Goal: Check status: Check status

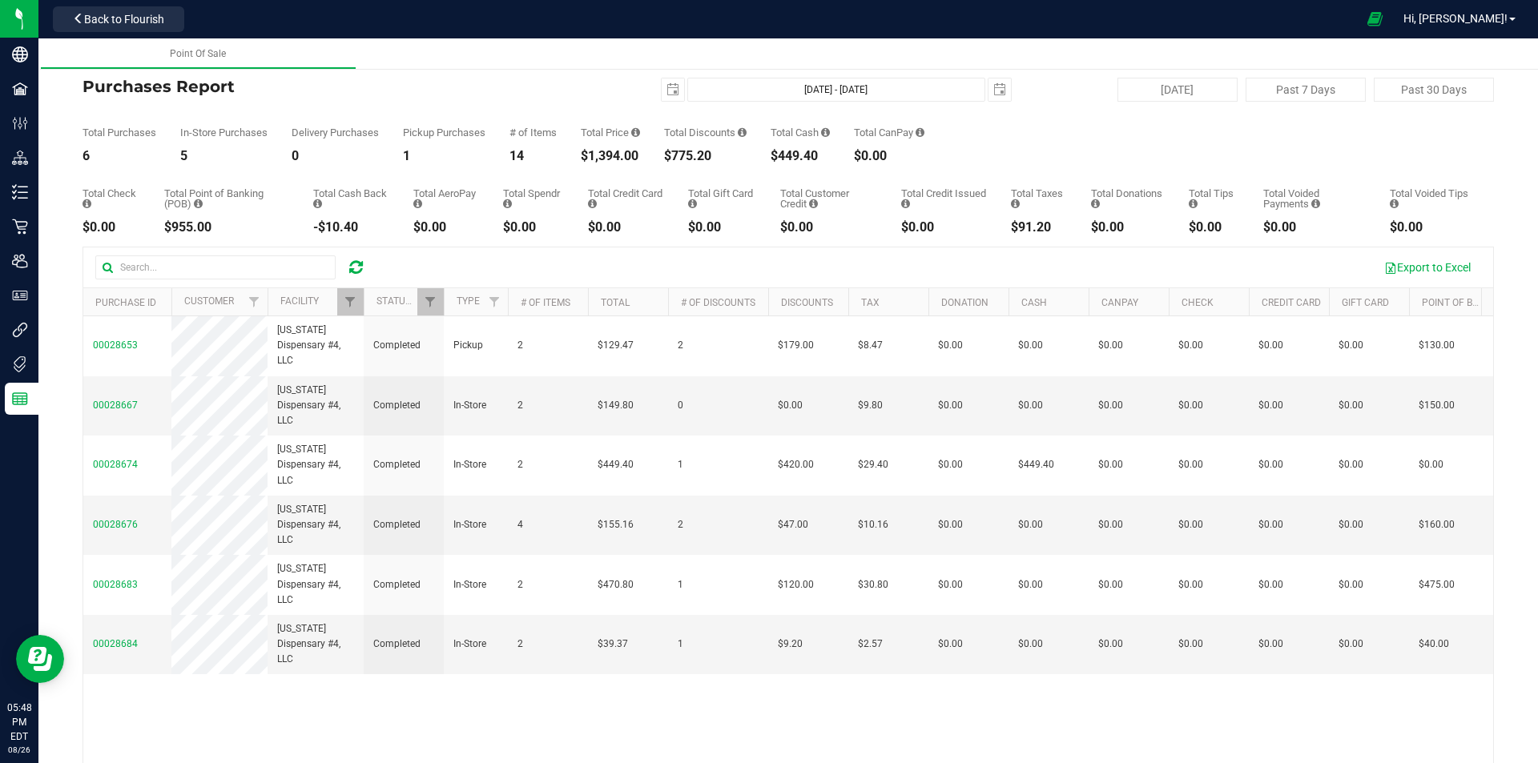
click at [352, 256] on div at bounding box center [237, 268] width 285 height 24
click at [359, 261] on icon at bounding box center [356, 268] width 14 height 16
click at [350, 304] on span "Filter" at bounding box center [350, 302] width 13 height 13
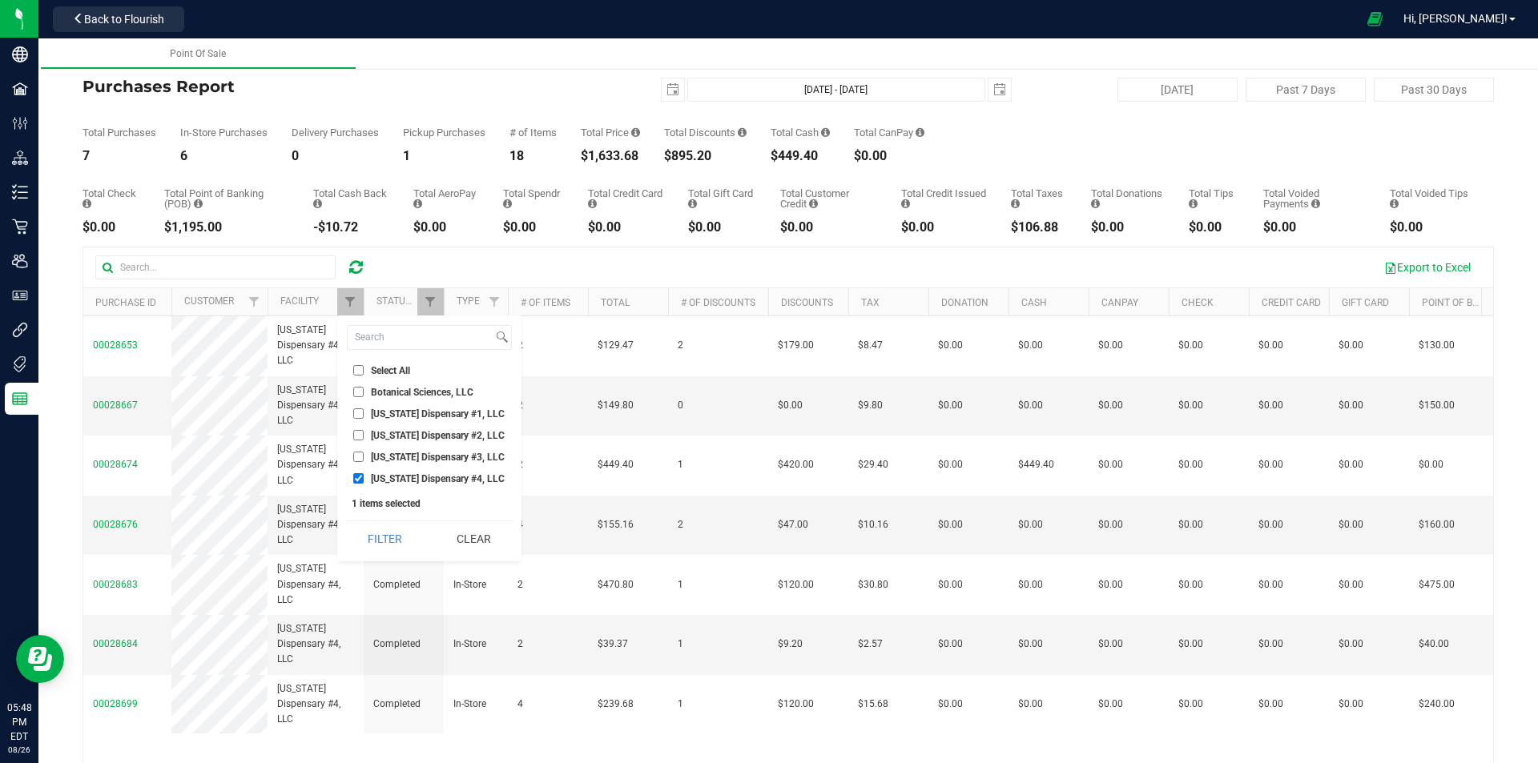
click at [382, 457] on span "[US_STATE] Dispensary #3, LLC" at bounding box center [438, 458] width 134 height 10
click at [364, 457] on input "[US_STATE] Dispensary #3, LLC" at bounding box center [358, 457] width 10 height 10
checkbox input "true"
click at [384, 476] on span "[US_STATE] Dispensary #4, LLC" at bounding box center [438, 479] width 134 height 10
click at [364, 476] on input "[US_STATE] Dispensary #4, LLC" at bounding box center [358, 478] width 10 height 10
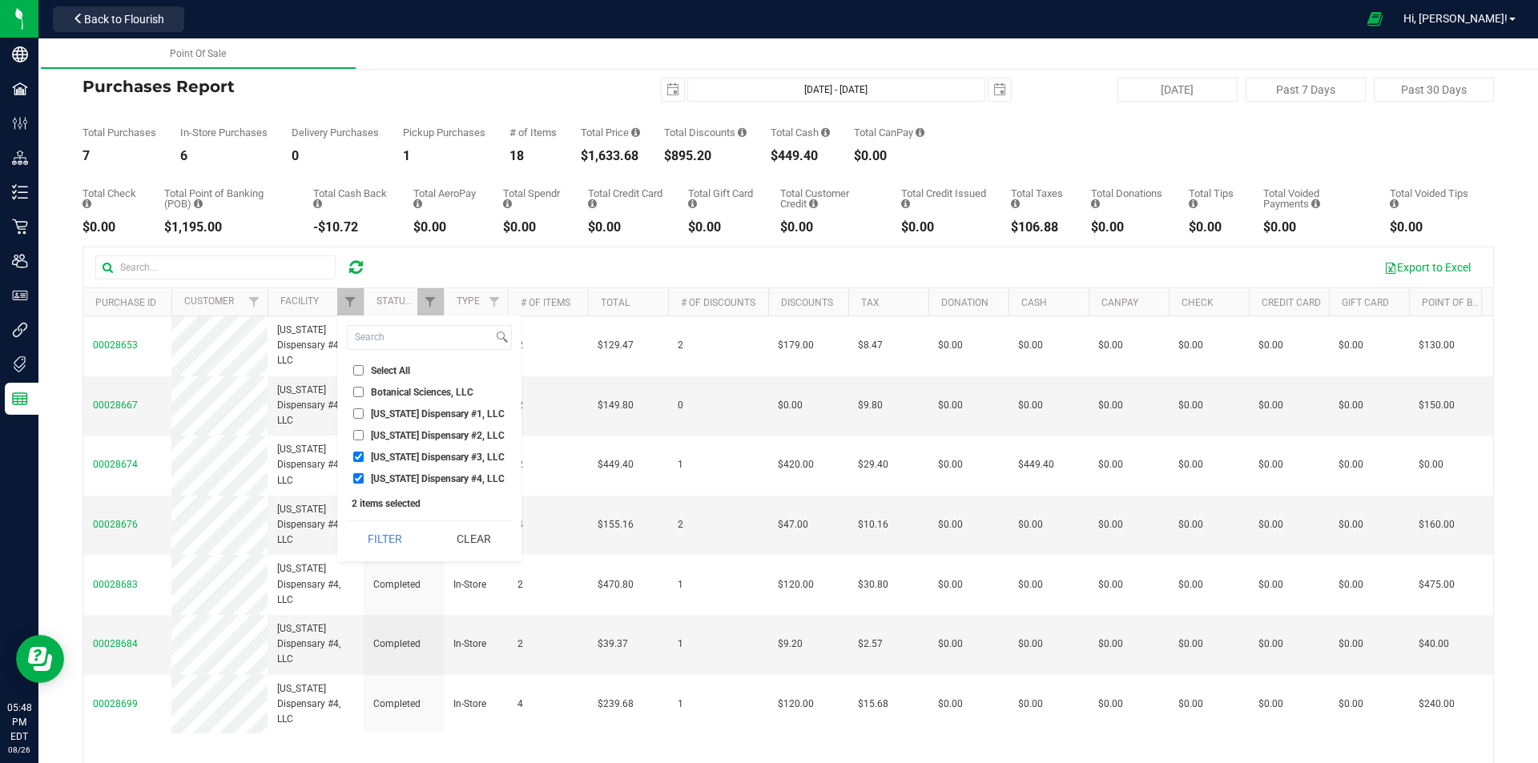
checkbox input "false"
click at [382, 538] on button "Filter" at bounding box center [385, 539] width 77 height 35
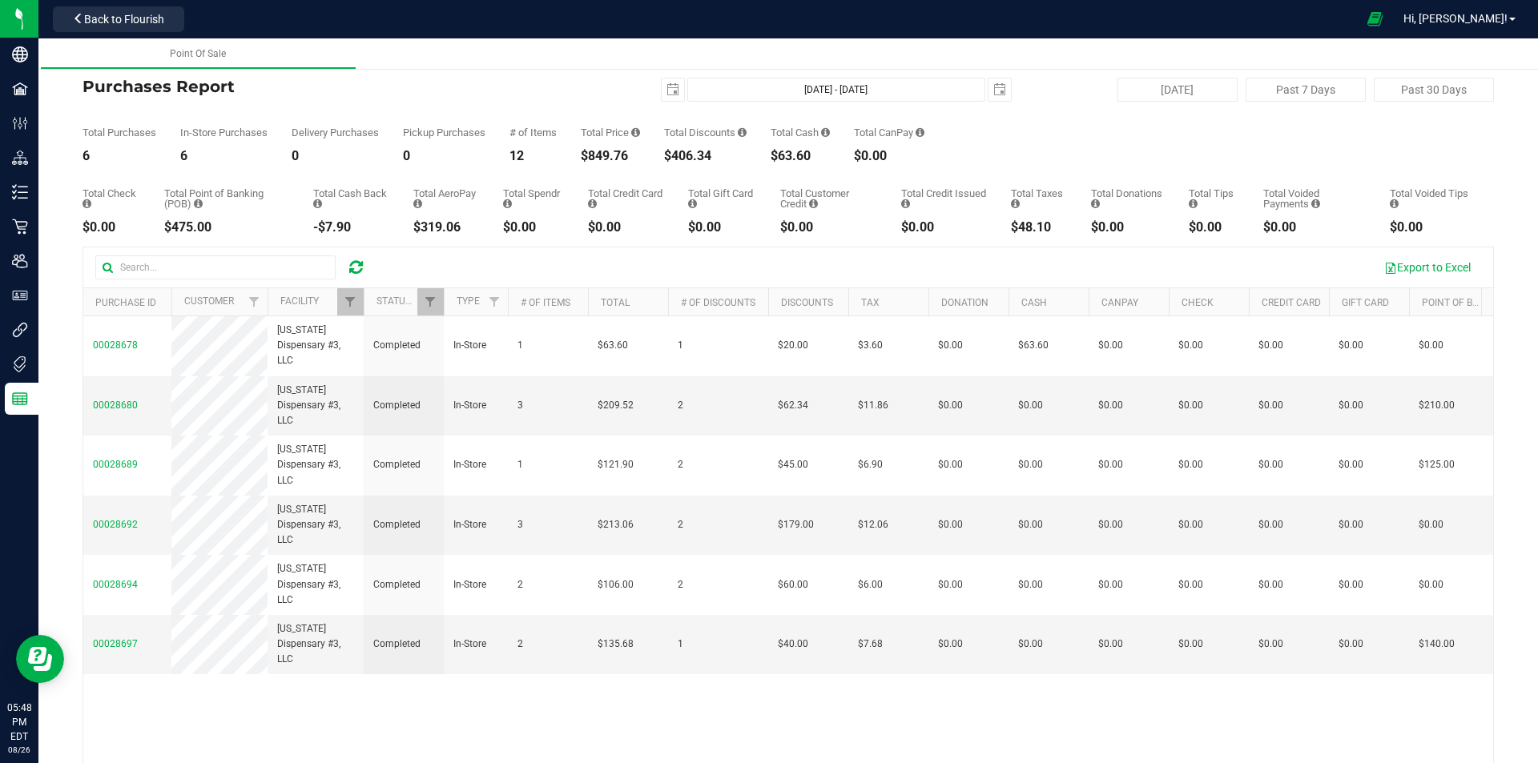
click at [333, 291] on th "Facility" at bounding box center [316, 302] width 96 height 28
click at [321, 308] on th "Facility" at bounding box center [316, 302] width 96 height 28
click at [355, 301] on span "Filter" at bounding box center [350, 302] width 13 height 13
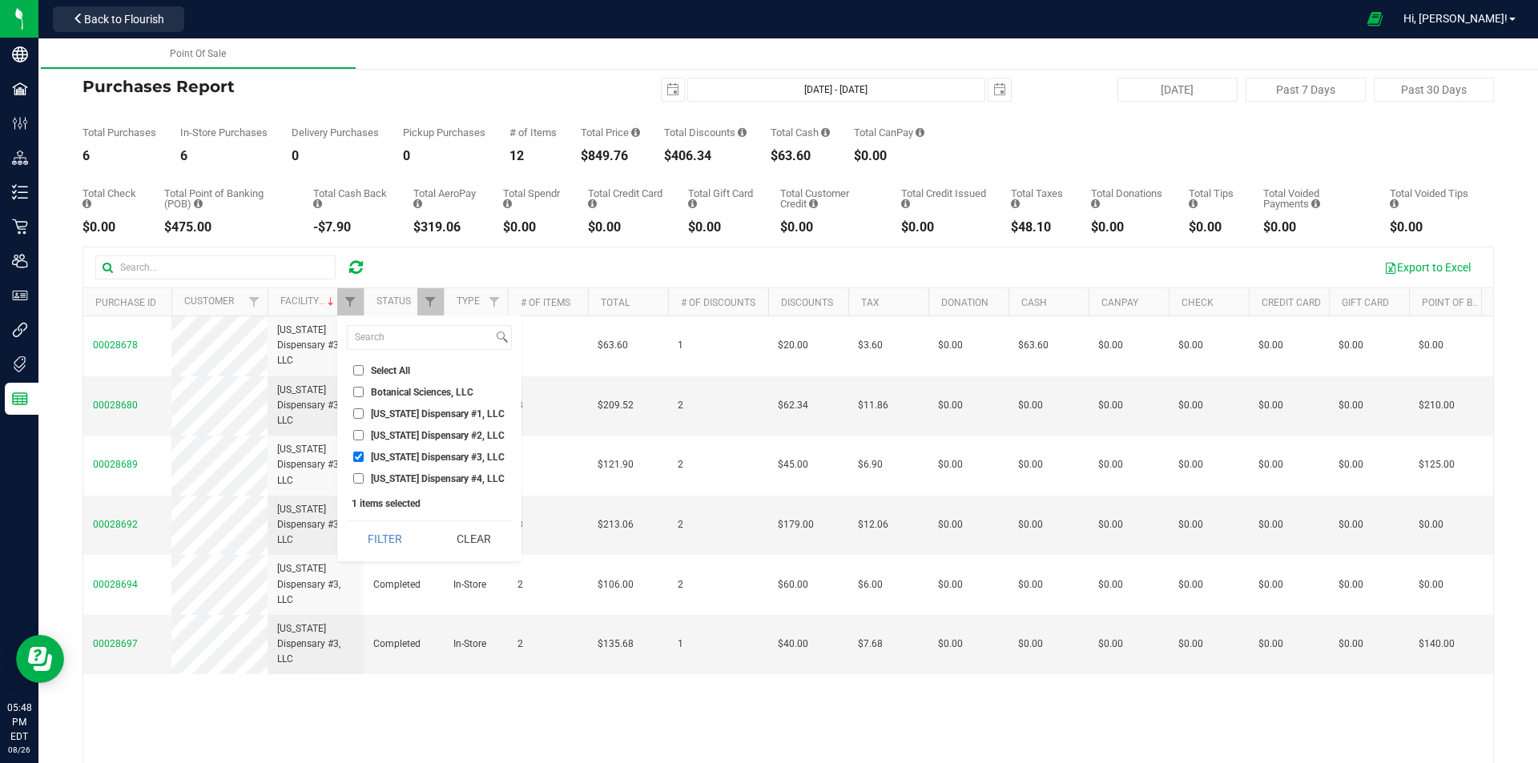
click at [369, 434] on label "[US_STATE] Dispensary #2, LLC" at bounding box center [428, 435] width 151 height 10
click at [364, 434] on input "[US_STATE] Dispensary #2, LLC" at bounding box center [358, 435] width 10 height 10
checkbox input "true"
click at [366, 450] on li "[US_STATE] Dispensary #3, LLC" at bounding box center [429, 457] width 165 height 17
click at [364, 456] on label "[US_STATE] Dispensary #3, LLC" at bounding box center [428, 457] width 151 height 10
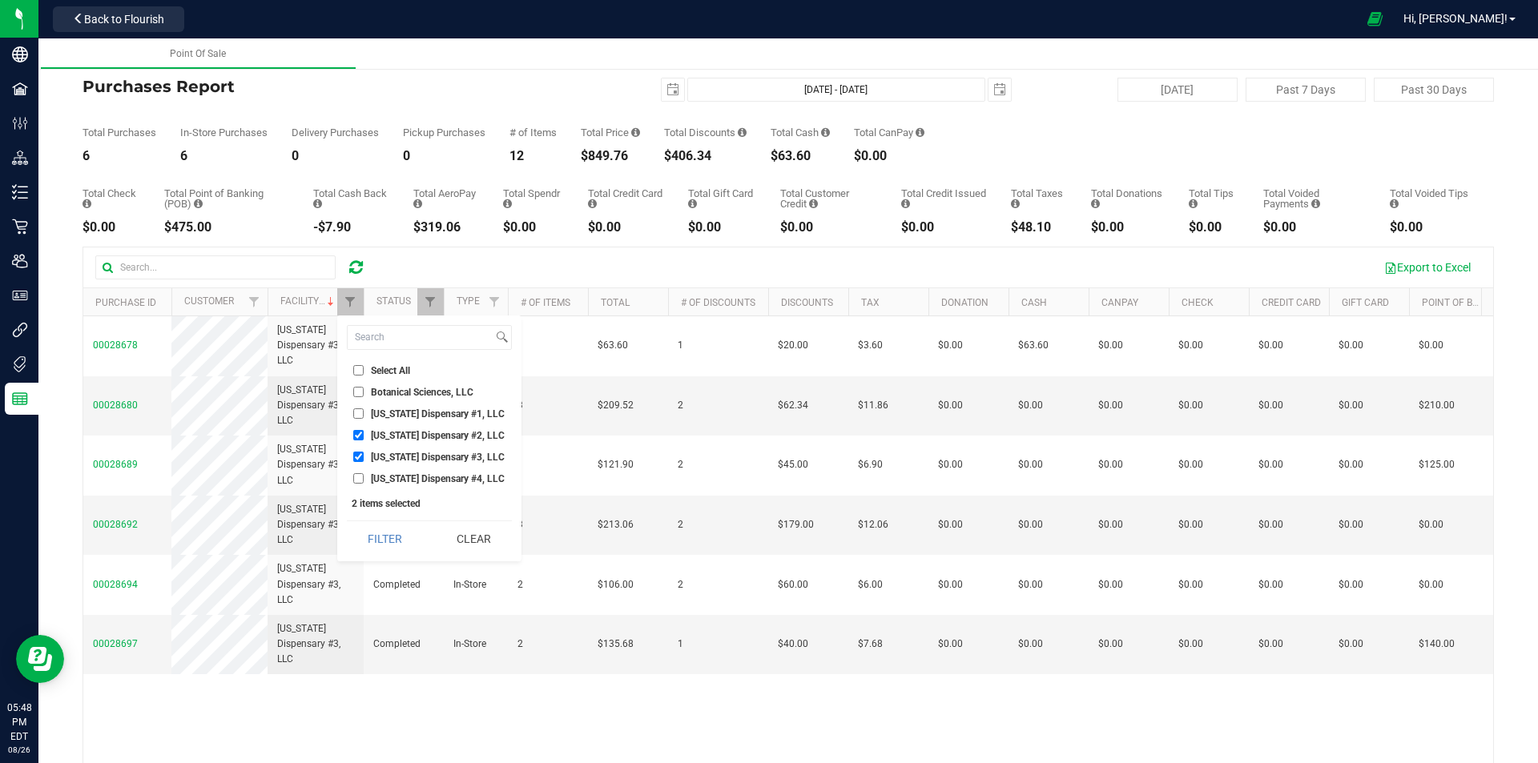
click at [364, 456] on input "[US_STATE] Dispensary #3, LLC" at bounding box center [358, 457] width 10 height 10
checkbox input "false"
click at [364, 524] on button "Filter" at bounding box center [385, 539] width 77 height 35
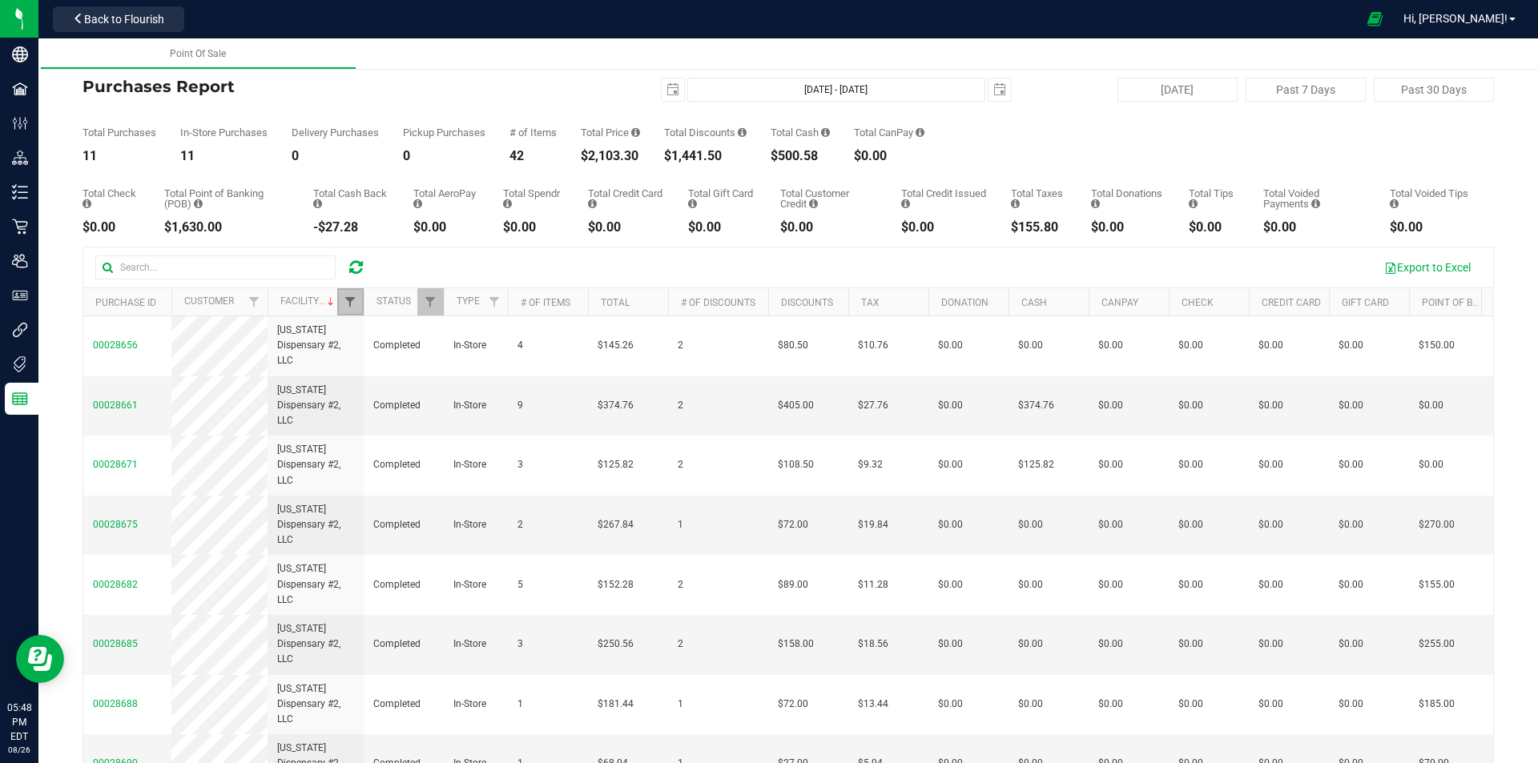
click at [351, 297] on span "Filter" at bounding box center [350, 302] width 13 height 13
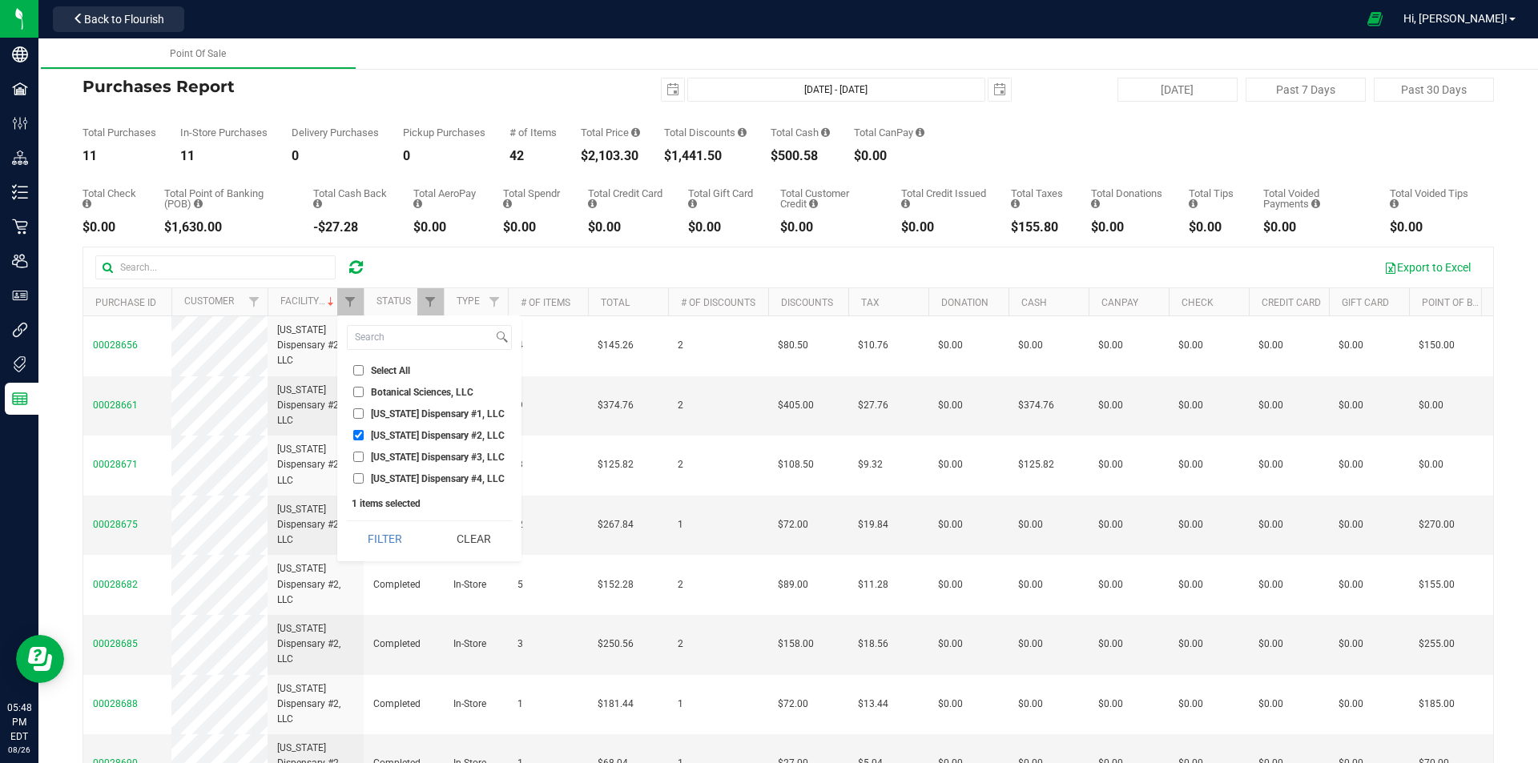
click at [361, 409] on input "[US_STATE] Dispensary #1, LLC" at bounding box center [358, 414] width 10 height 10
checkbox input "true"
click at [360, 433] on input "[US_STATE] Dispensary #2, LLC" at bounding box center [358, 435] width 10 height 10
checkbox input "false"
click at [378, 538] on button "Filter" at bounding box center [385, 539] width 77 height 35
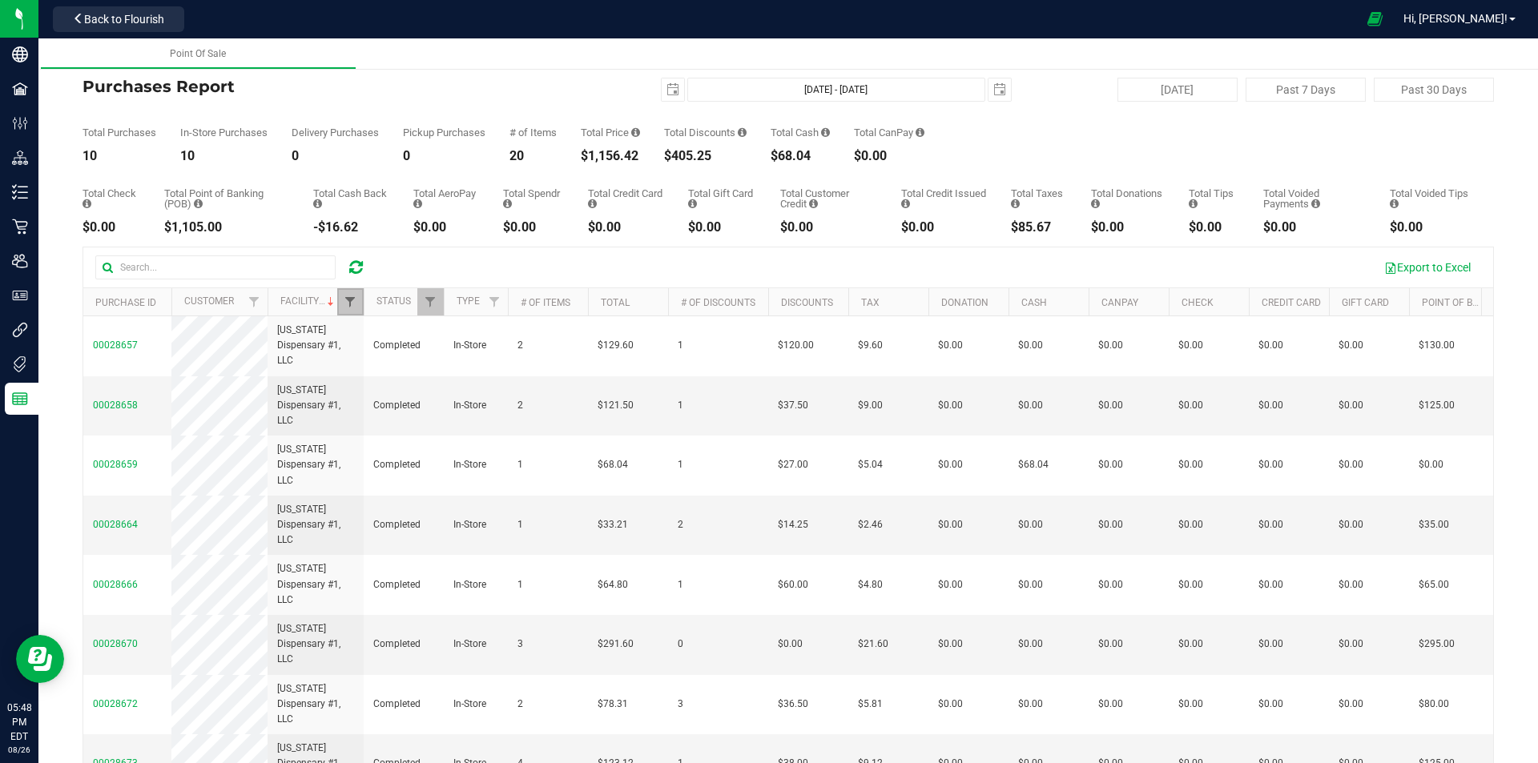
click at [356, 304] on span "Filter" at bounding box center [350, 302] width 13 height 13
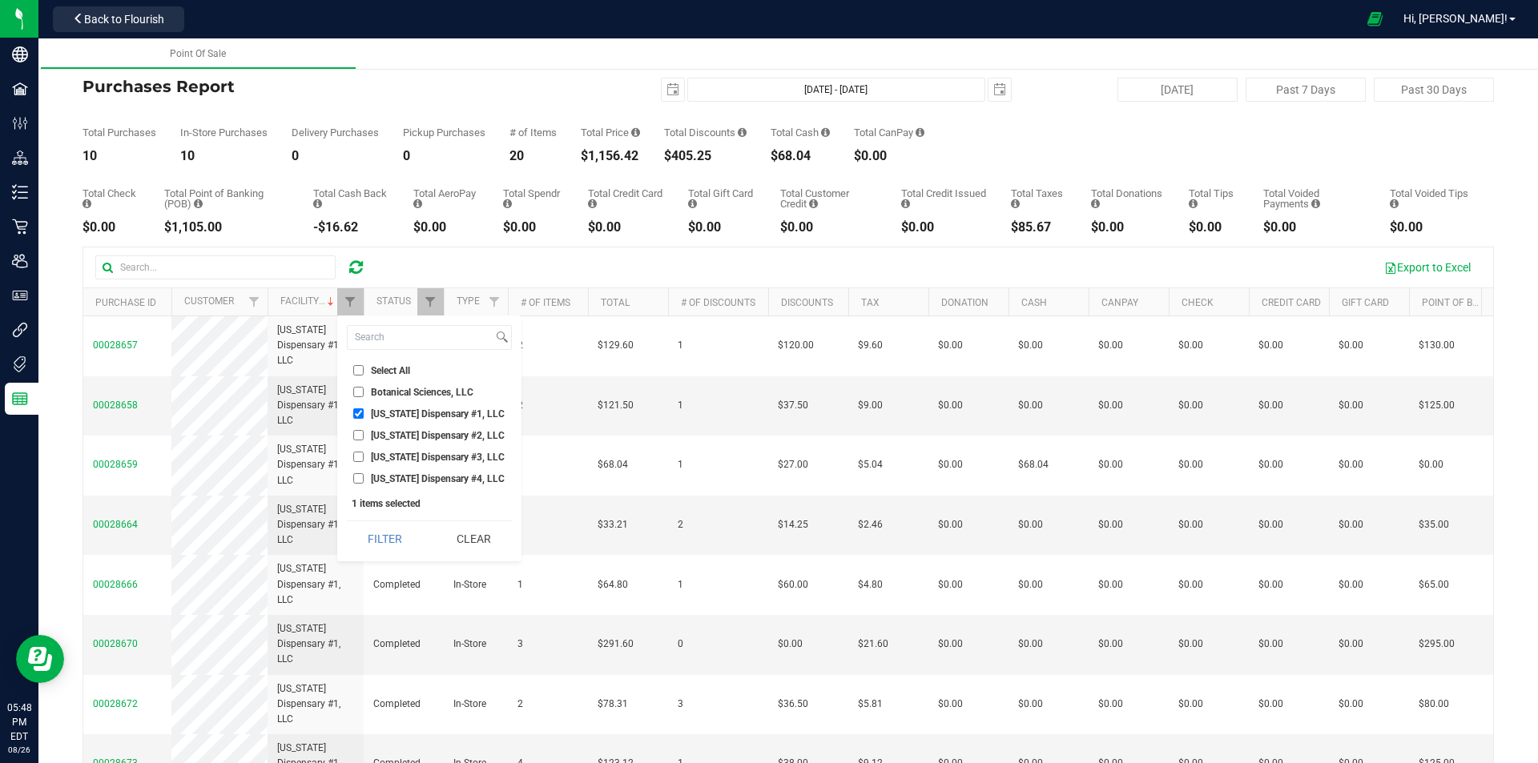
click at [356, 420] on li "[US_STATE] Dispensary #1, LLC" at bounding box center [429, 413] width 165 height 17
click at [356, 417] on input "[US_STATE] Dispensary #1, LLC" at bounding box center [358, 414] width 10 height 10
checkbox input "false"
click at [353, 480] on input "[US_STATE] Dispensary #4, LLC" at bounding box center [358, 478] width 10 height 10
checkbox input "true"
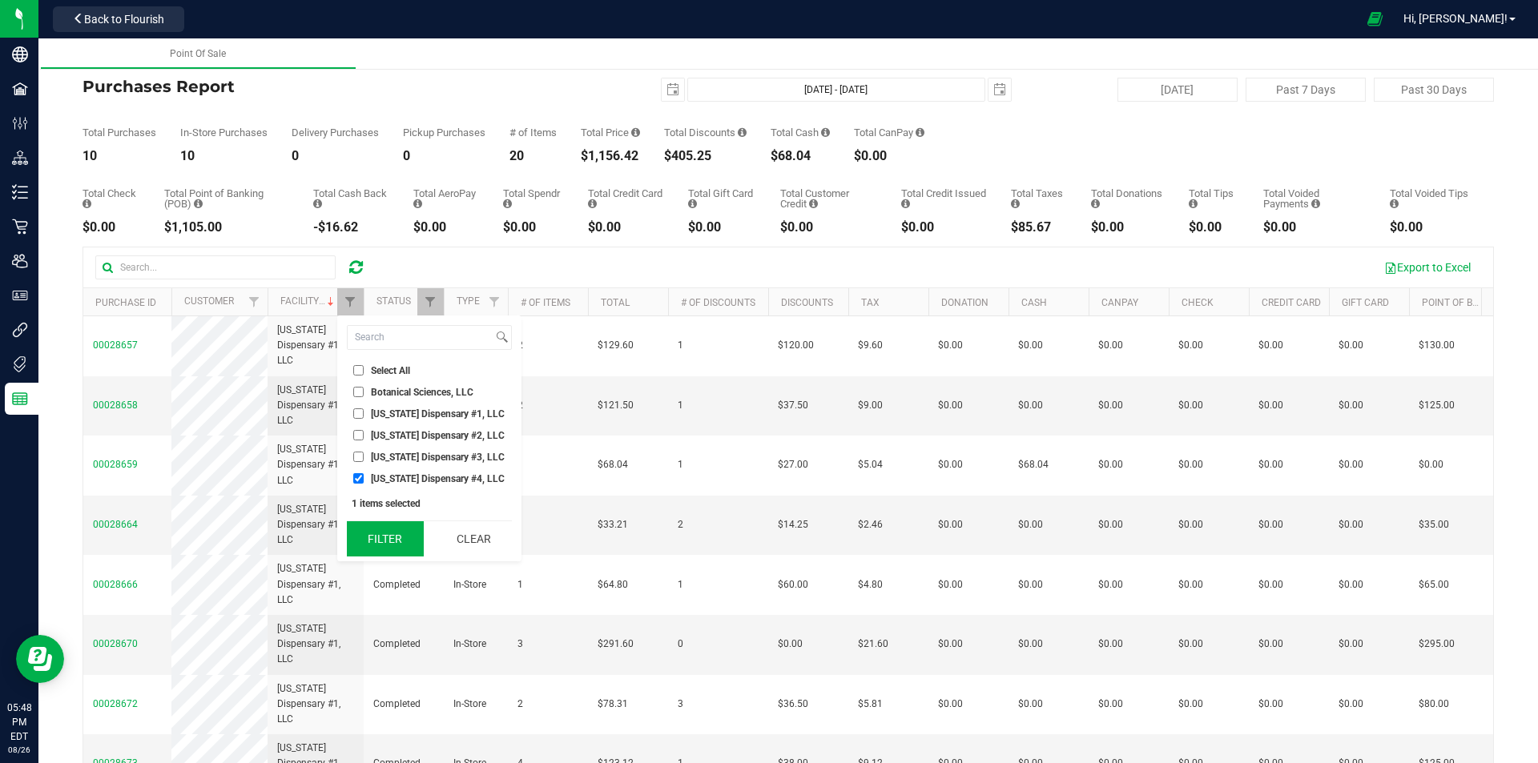
click at [354, 538] on button "Filter" at bounding box center [385, 539] width 77 height 35
